Goal: Task Accomplishment & Management: Use online tool/utility

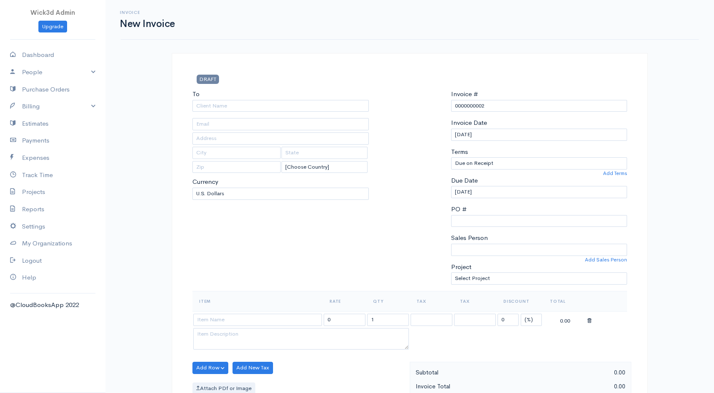
select select "[GEOGRAPHIC_DATA]"
click at [298, 133] on input "text" at bounding box center [280, 139] width 176 height 12
click at [307, 124] on input "text" at bounding box center [280, 124] width 176 height 12
click at [291, 122] on input "text" at bounding box center [280, 124] width 176 height 12
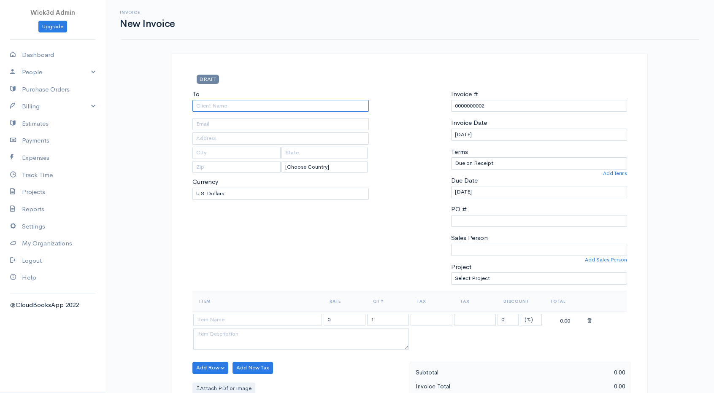
click at [264, 103] on input "To" at bounding box center [280, 106] width 176 height 12
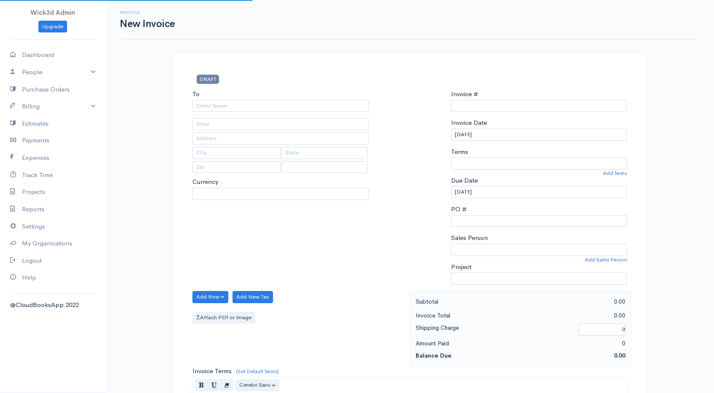
select select "USD"
type input "0000000002"
click at [252, 104] on input "To" at bounding box center [280, 106] width 176 height 12
select select "[GEOGRAPHIC_DATA]"
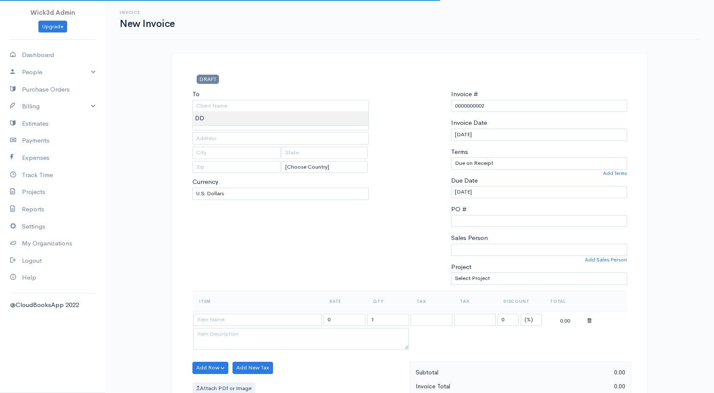
type input "DD"
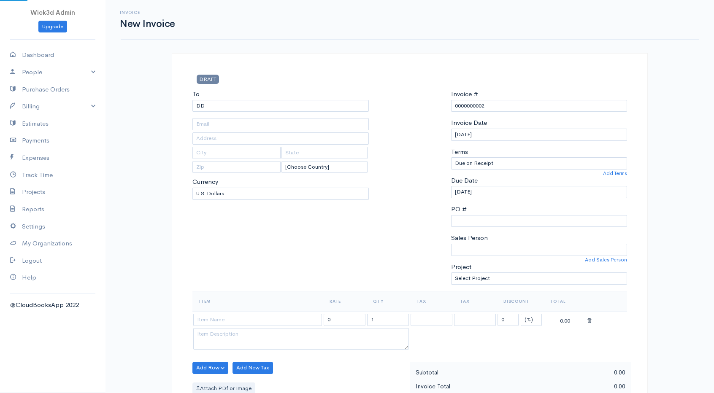
click at [228, 118] on body "Wick3d Admin Upgrade Dashboard People Clients Vendors Staff Users Purchase Orde…" at bounding box center [357, 365] width 714 height 730
type input "[EMAIL_ADDRESS][DOMAIN_NAME]"
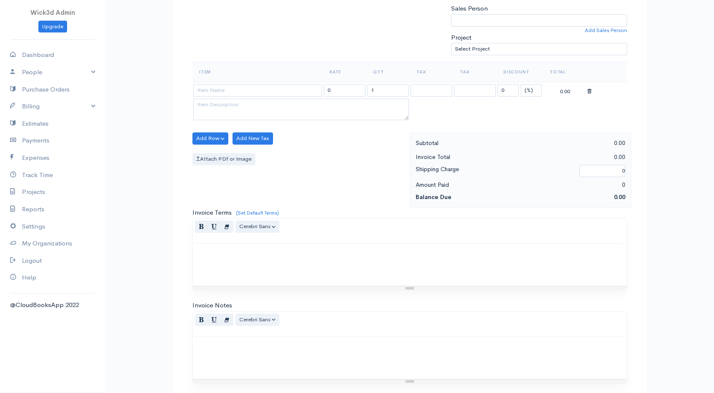
scroll to position [331, 0]
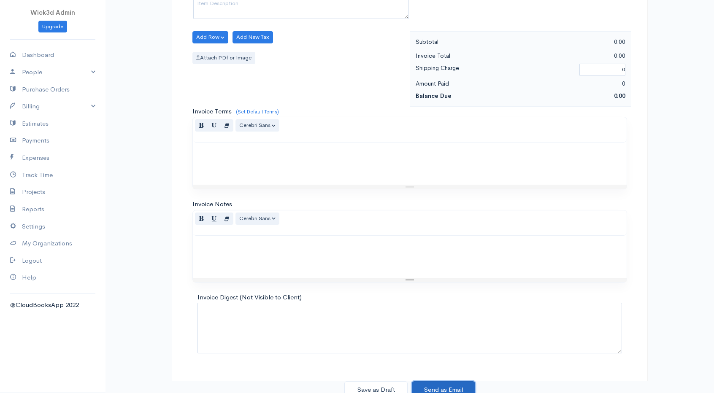
click at [453, 382] on button "Send as Email" at bounding box center [443, 390] width 63 height 17
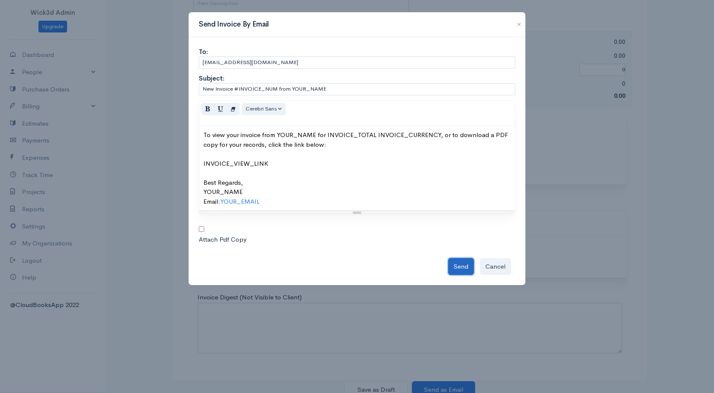
click at [465, 264] on button "Send" at bounding box center [461, 266] width 26 height 17
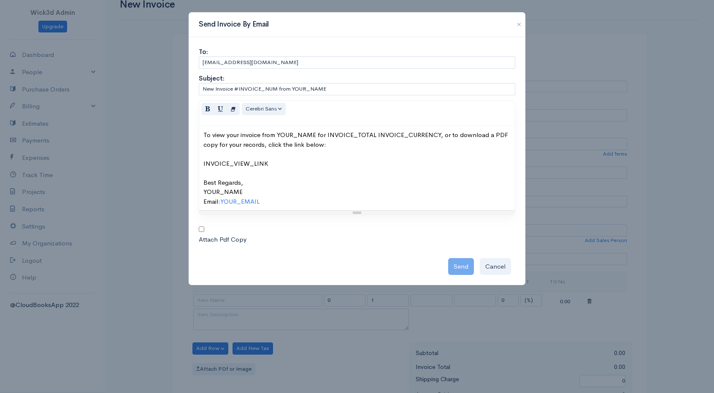
scroll to position [0, 0]
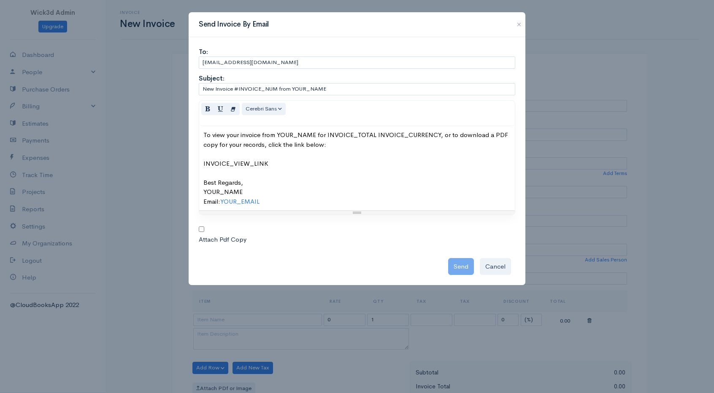
click at [262, 195] on div "To view your invoice from YOUR_NAME for INVOICE_TOTAL INVOICE_CURRENCY, or to d…" at bounding box center [356, 168] width 307 height 76
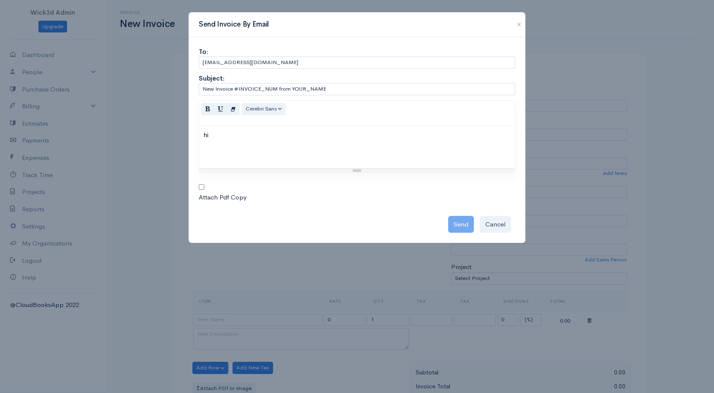
click at [200, 186] on input "checkbox" at bounding box center [201, 186] width 5 height 5
checkbox input "true"
click at [461, 220] on div "Send Cancel" at bounding box center [357, 223] width 317 height 22
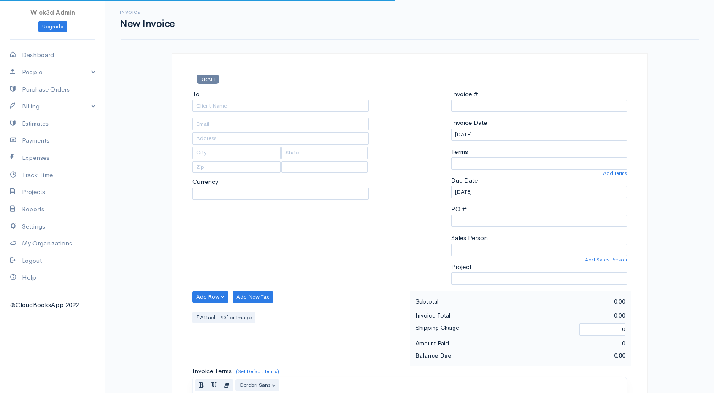
select select "[GEOGRAPHIC_DATA]"
select select "USD"
type input "0000000003"
click at [233, 98] on div "To" at bounding box center [280, 100] width 176 height 22
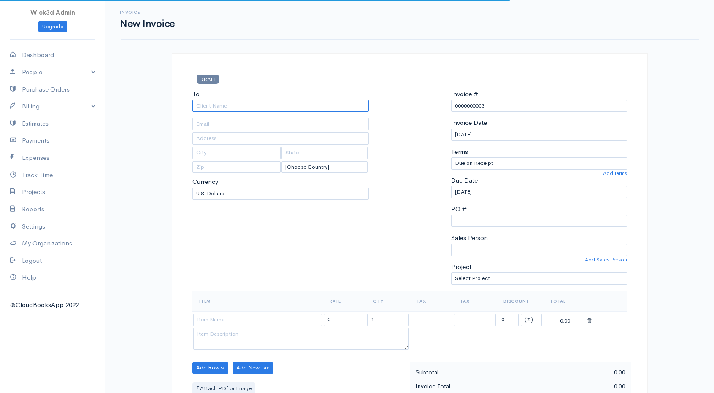
click at [224, 106] on input "To" at bounding box center [280, 106] width 176 height 12
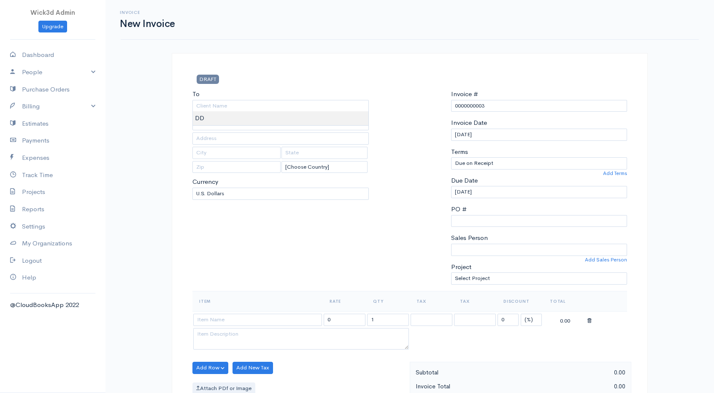
type input "DD"
click at [219, 113] on body "Wick3d Admin Upgrade Dashboard People Clients Vendors Staff Users Purchase Orde…" at bounding box center [357, 365] width 714 height 730
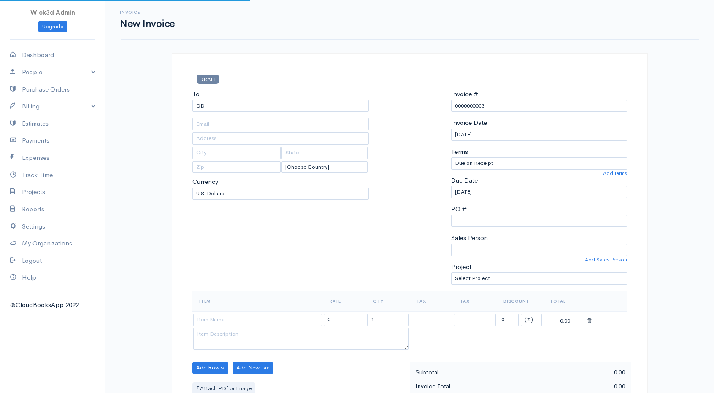
type input "[EMAIL_ADDRESS][DOMAIN_NAME]"
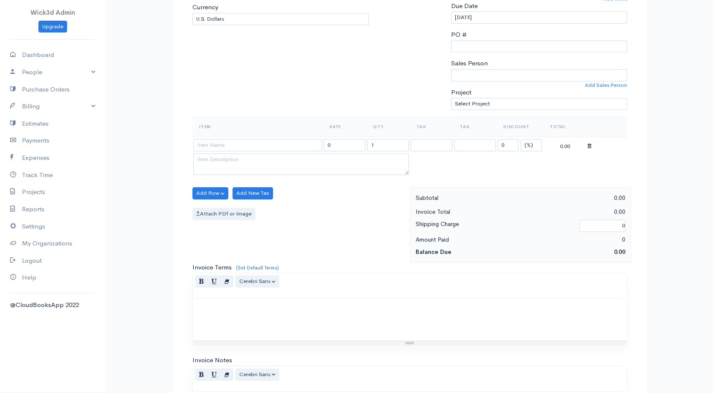
scroll to position [331, 0]
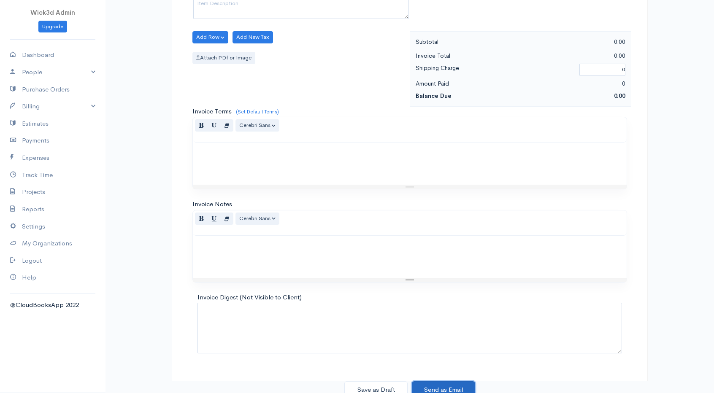
click at [431, 382] on button "Send as Email" at bounding box center [443, 390] width 63 height 17
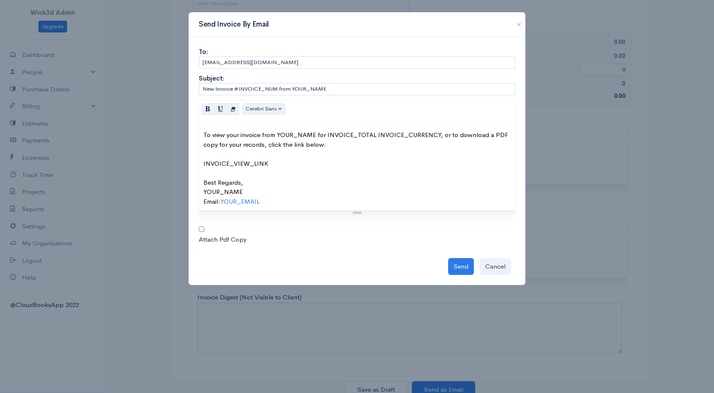
click at [270, 192] on div "To view your invoice from YOUR_NAME for INVOICE_TOTAL INVOICE_CURRENCY, or to d…" at bounding box center [356, 168] width 307 height 76
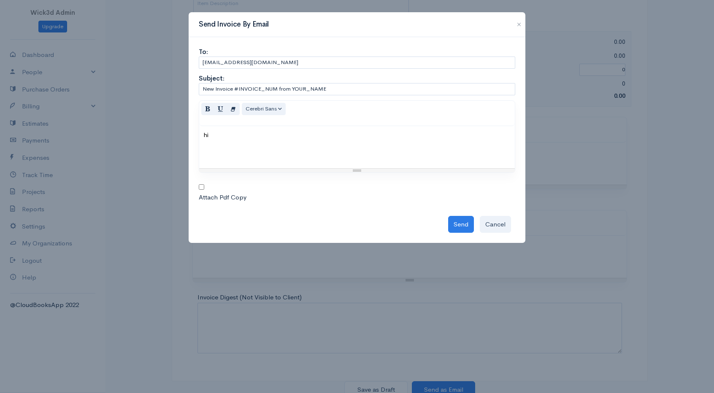
click at [203, 191] on div at bounding box center [207, 188] width 16 height 10
click at [201, 187] on input "checkbox" at bounding box center [201, 186] width 5 height 5
checkbox input "true"
click at [459, 224] on button "Send" at bounding box center [461, 224] width 26 height 17
click at [316, 148] on div "hi" at bounding box center [357, 147] width 316 height 42
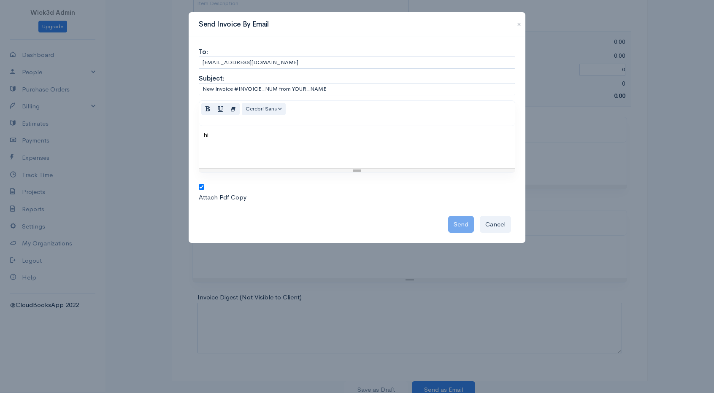
click at [284, 149] on div "hi" at bounding box center [357, 147] width 316 height 42
click at [449, 219] on div "Send Cancel" at bounding box center [357, 223] width 317 height 22
